Goal: Task Accomplishment & Management: Use online tool/utility

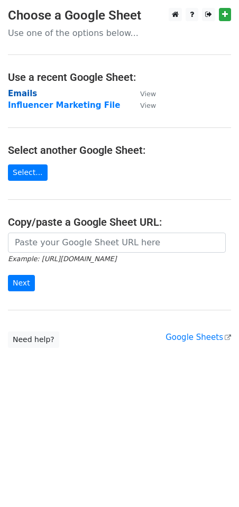
click at [25, 94] on strong "Emails" at bounding box center [22, 94] width 29 height 10
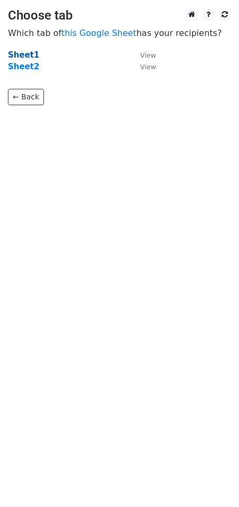
click at [25, 50] on strong "Sheet1" at bounding box center [23, 55] width 31 height 10
